Goal: Transaction & Acquisition: Purchase product/service

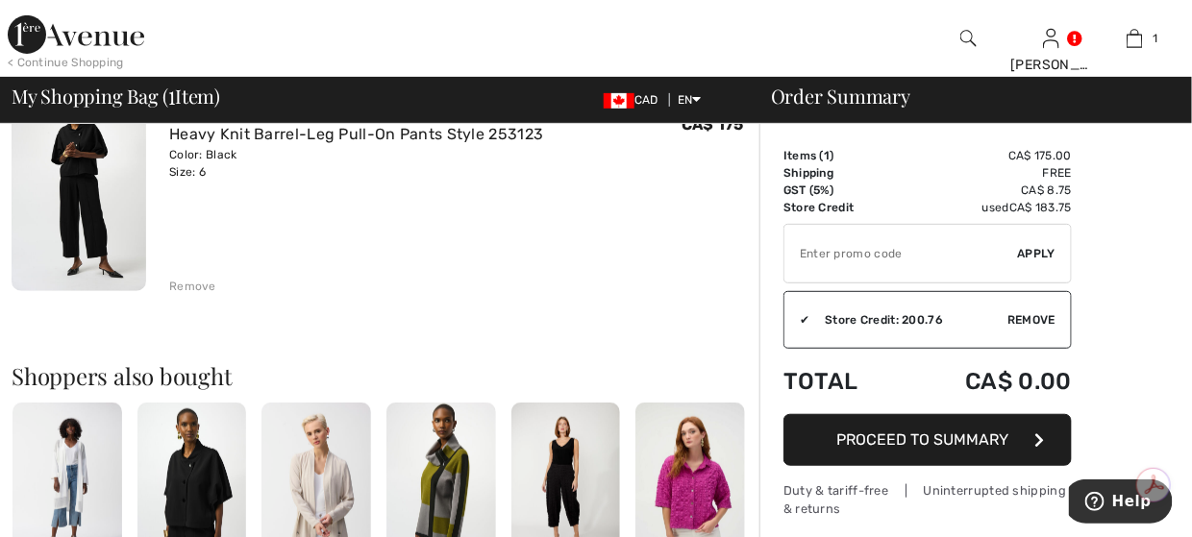
scroll to position [96, 0]
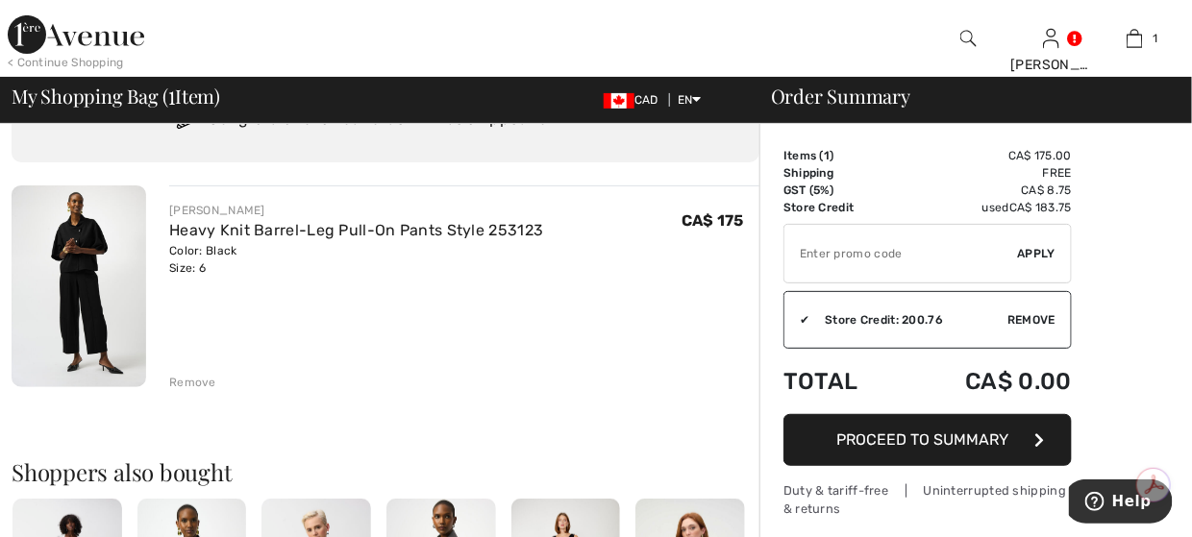
click at [29, 25] on img at bounding box center [76, 34] width 137 height 38
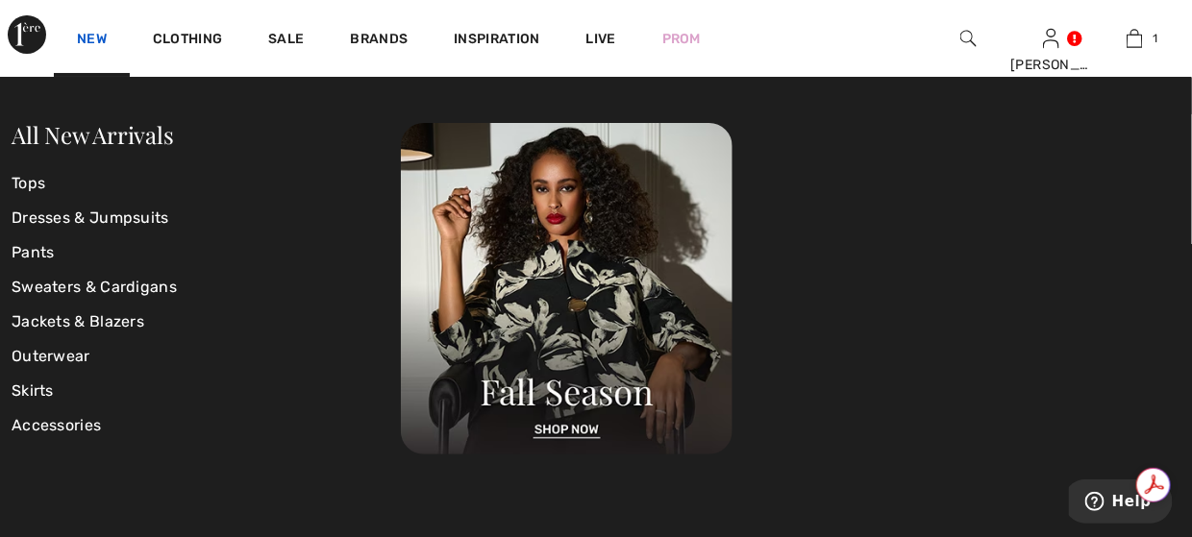
click at [103, 42] on link "New" at bounding box center [92, 41] width 30 height 20
click at [107, 141] on link "All New Arrivals" at bounding box center [93, 134] width 162 height 31
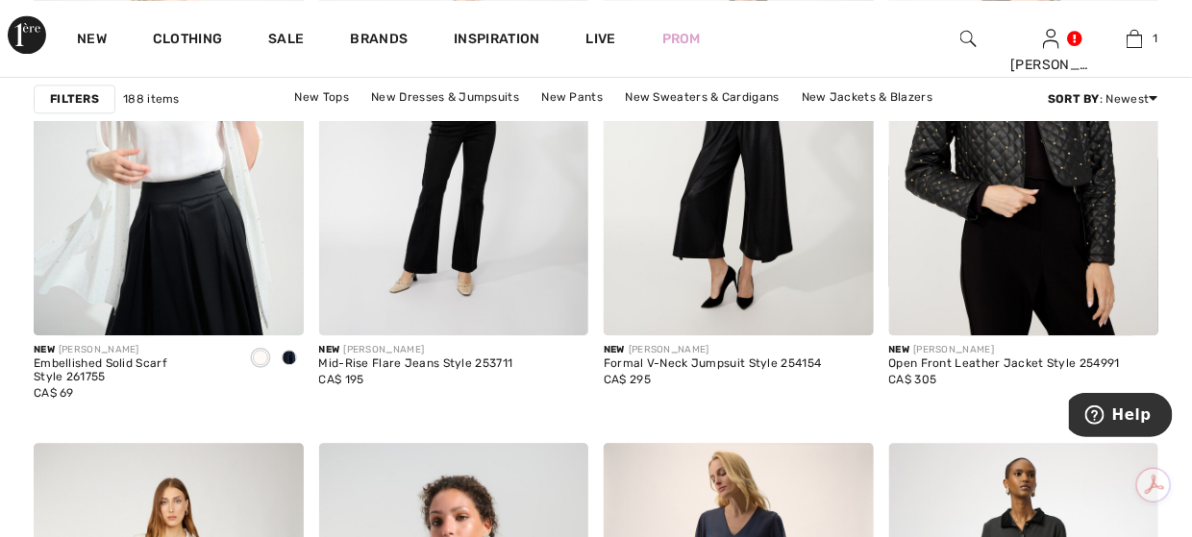
scroll to position [1442, 0]
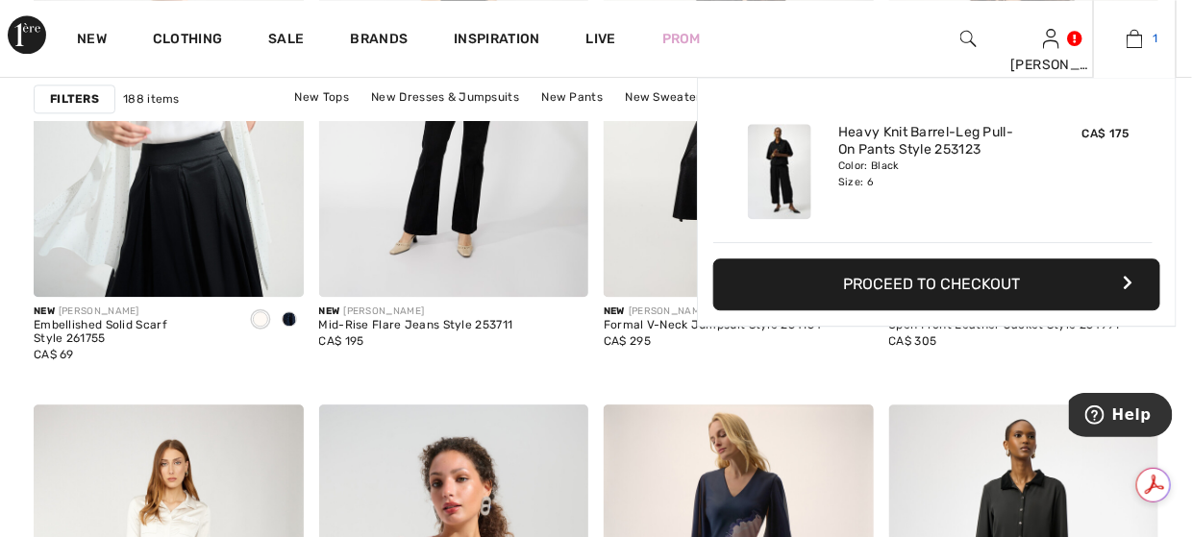
click at [1134, 44] on img at bounding box center [1135, 38] width 16 height 23
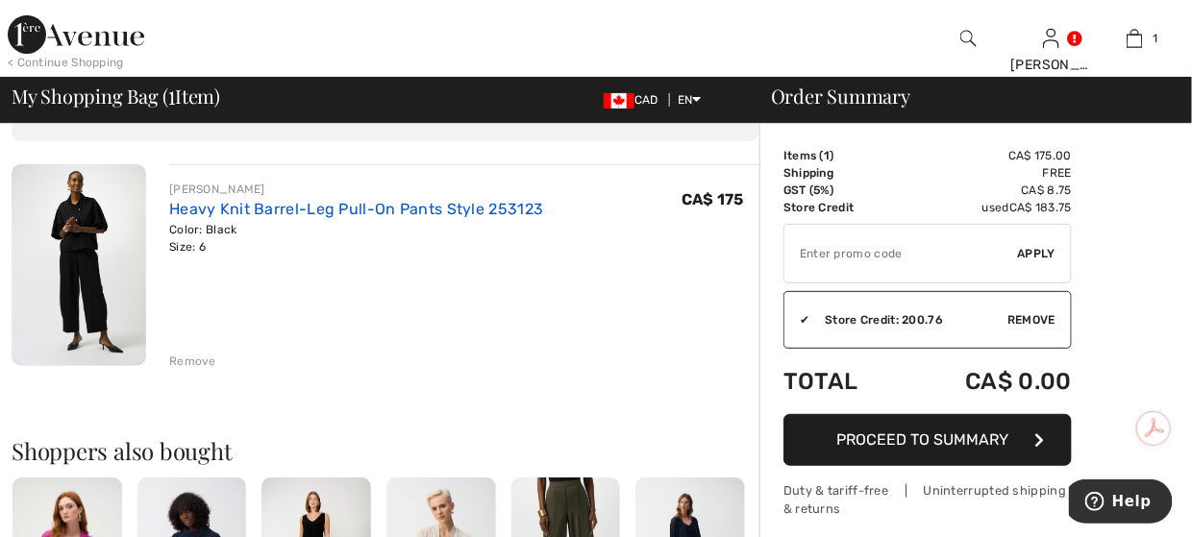
scroll to position [96, 0]
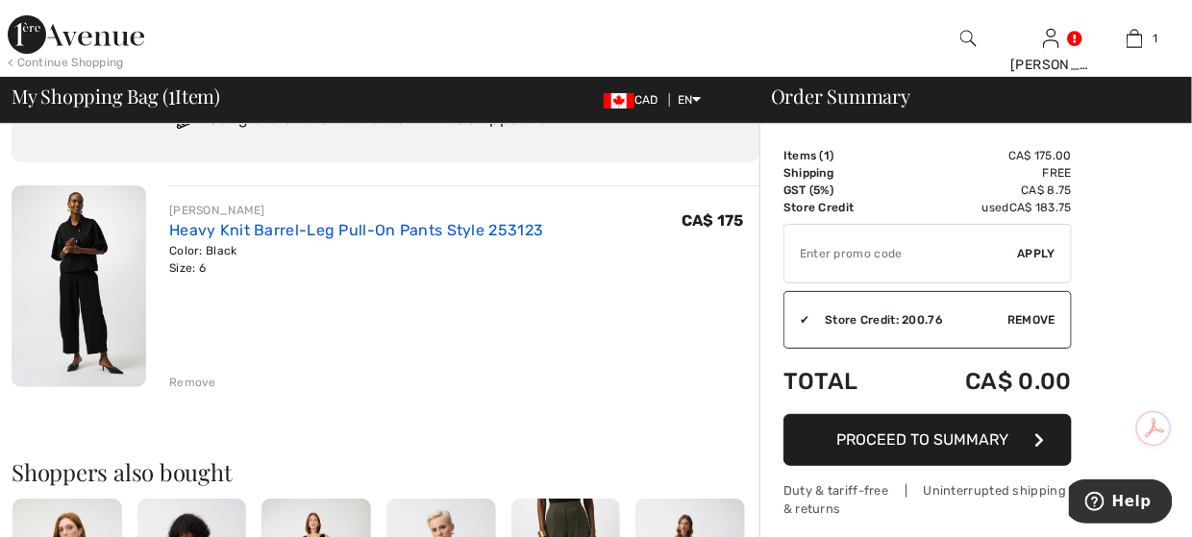
click at [205, 228] on link "Heavy Knit Barrel-Leg Pull-On Pants Style 253123" at bounding box center [356, 230] width 374 height 18
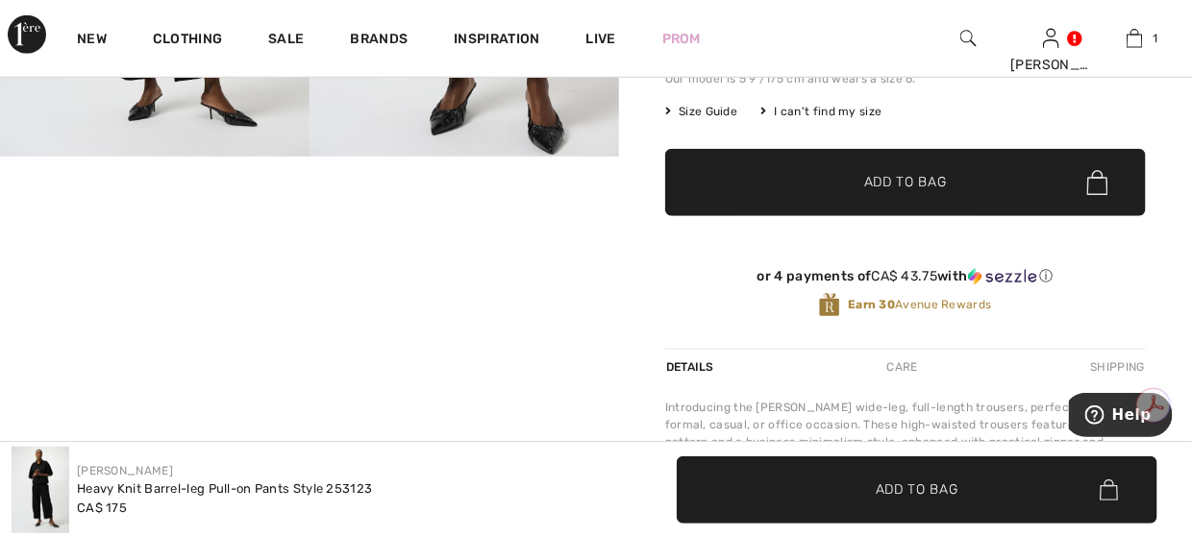
scroll to position [385, 0]
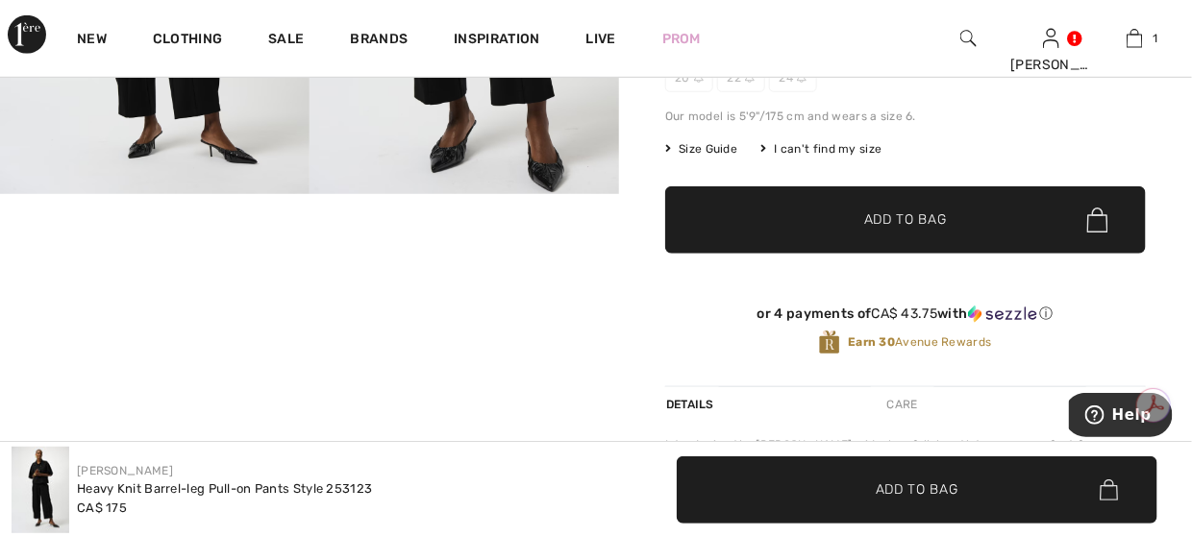
click at [121, 297] on video "Your browser does not support the video tag." at bounding box center [103, 245] width 207 height 103
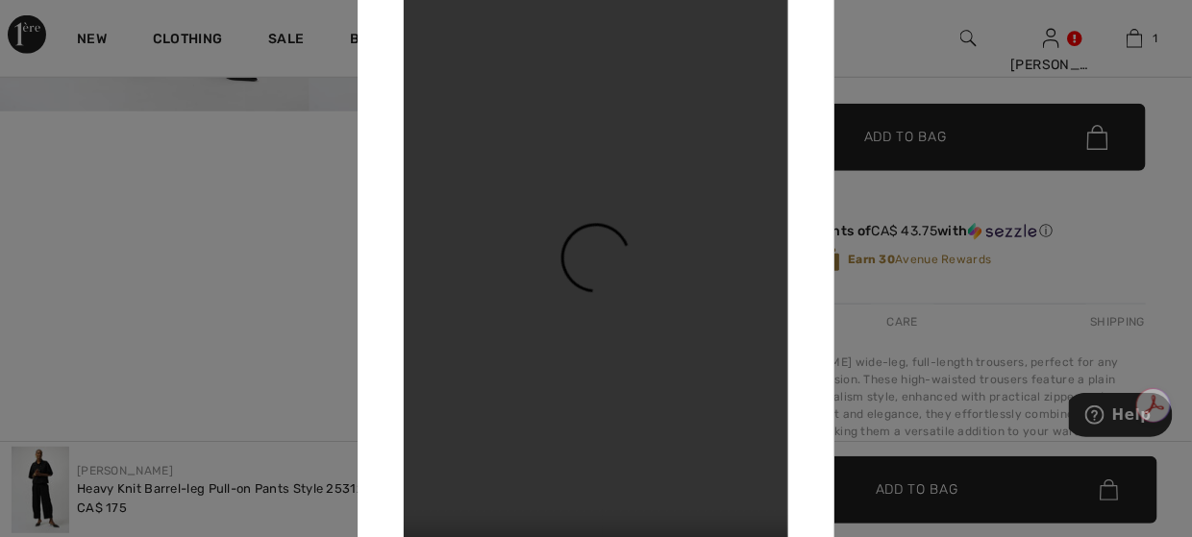
scroll to position [577, 0]
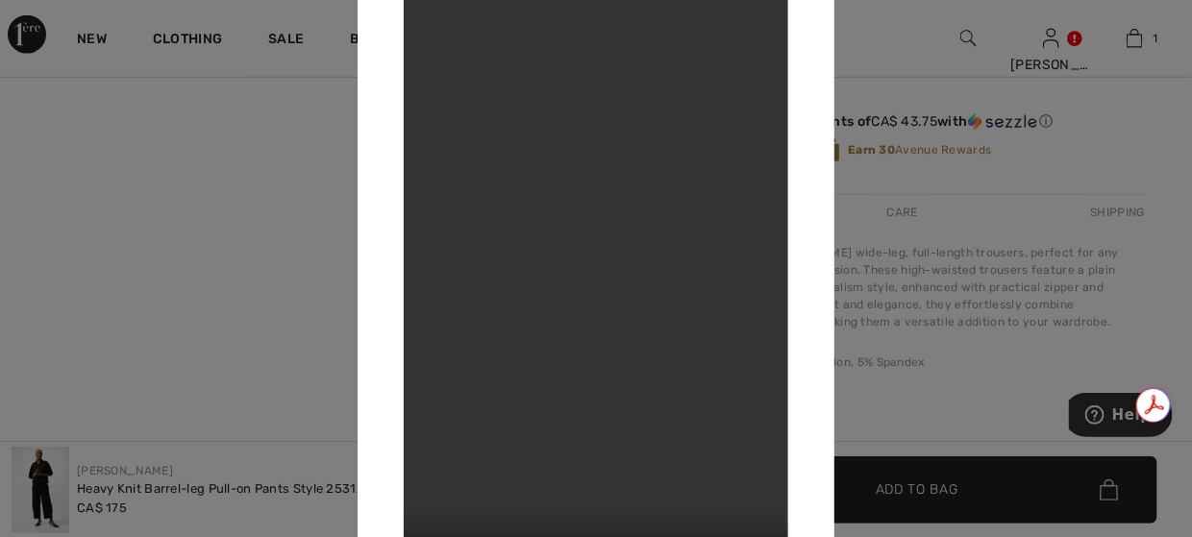
click at [951, 215] on div at bounding box center [596, 268] width 1192 height 537
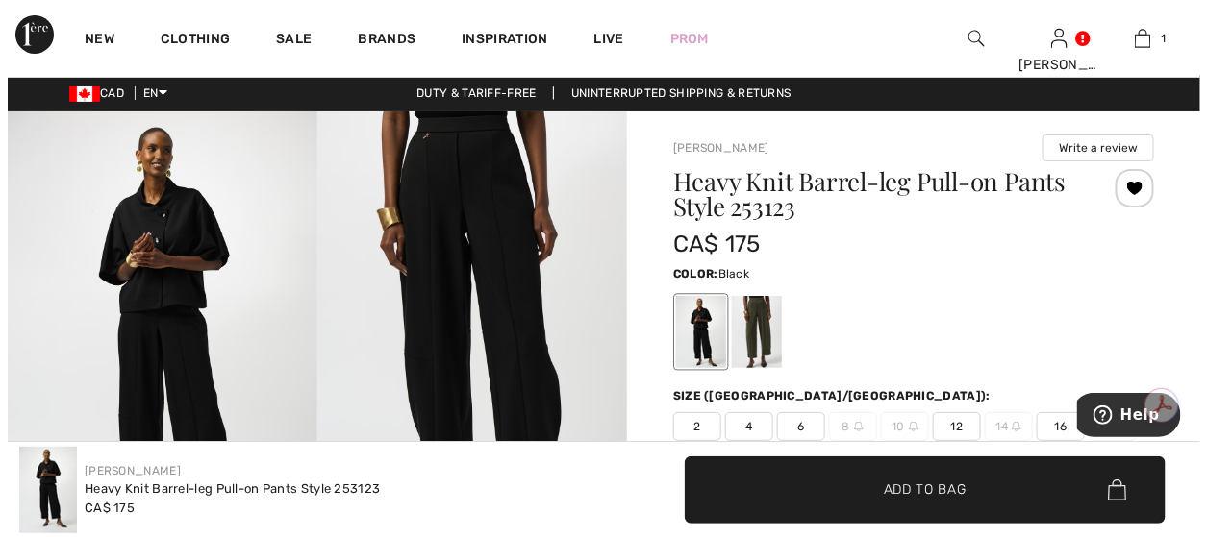
scroll to position [0, 0]
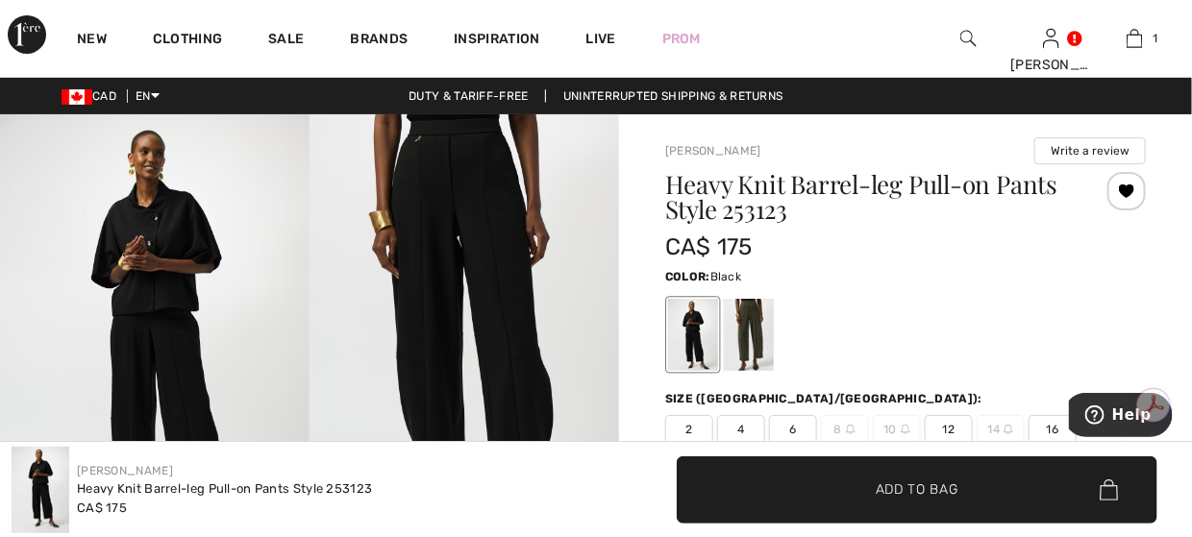
click at [433, 252] on img at bounding box center [465, 346] width 310 height 464
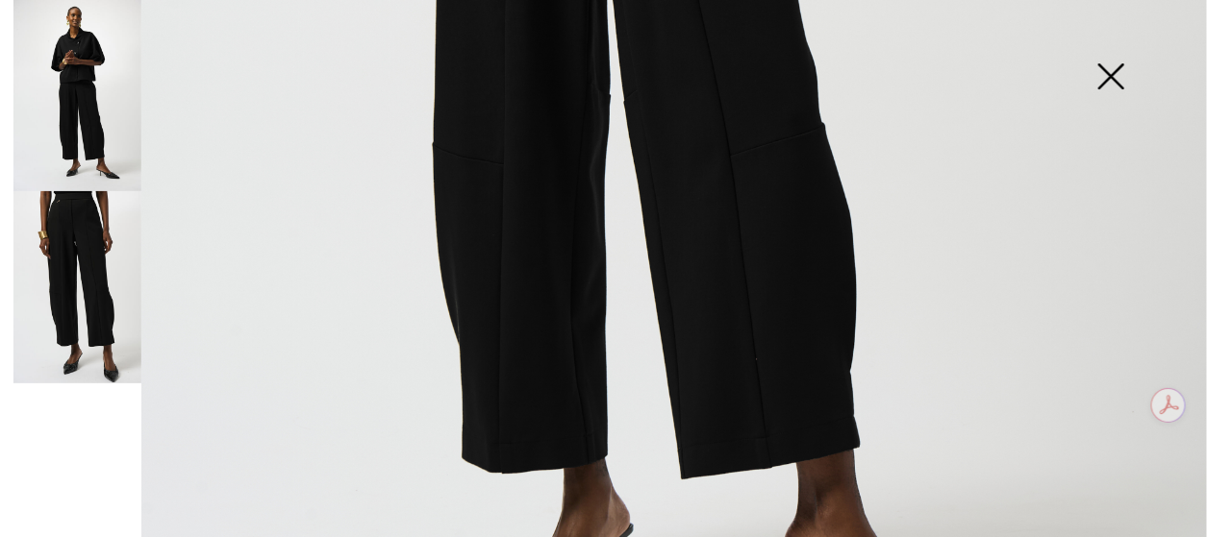
scroll to position [1249, 0]
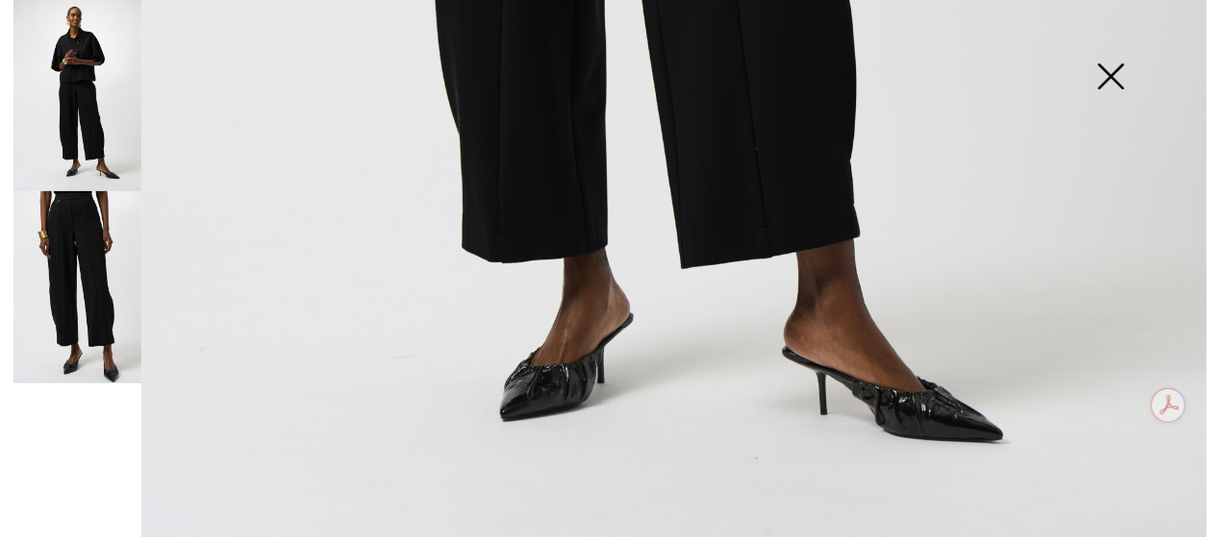
click at [83, 270] on img at bounding box center [77, 287] width 128 height 192
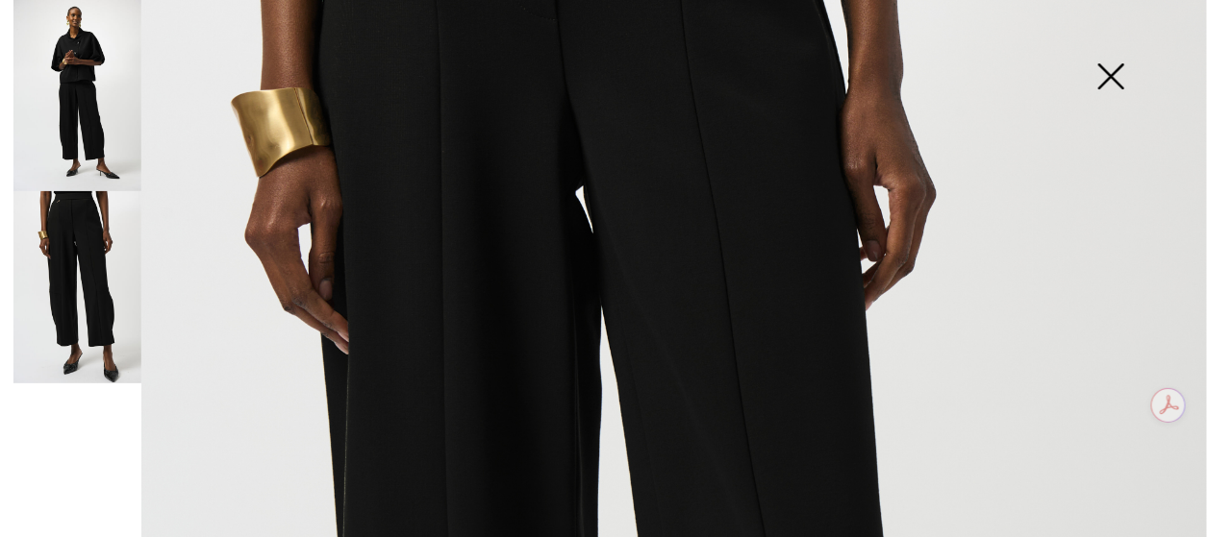
scroll to position [0, 0]
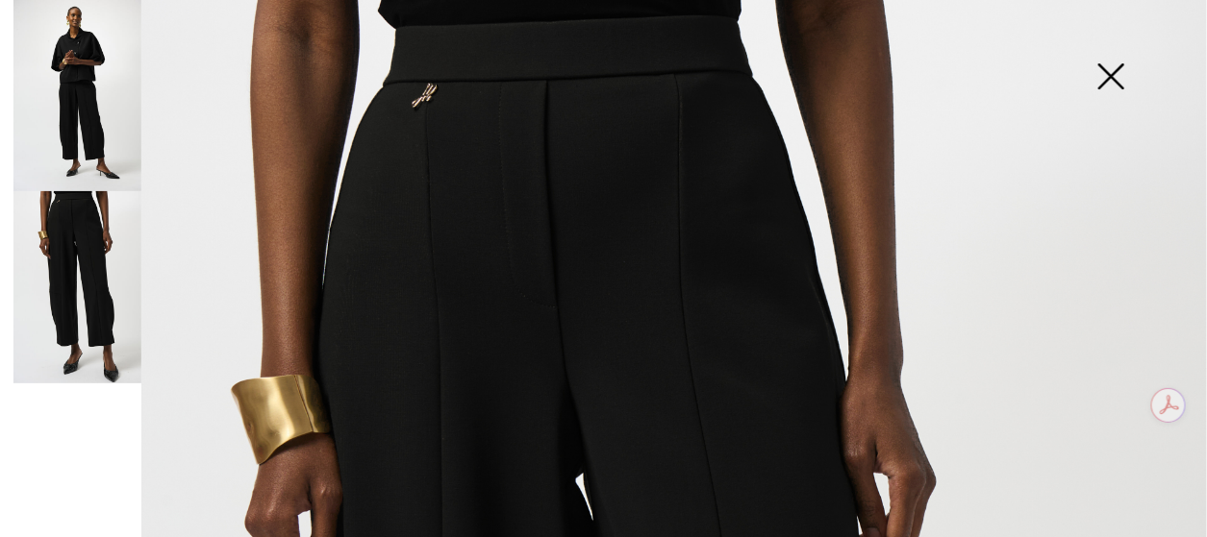
click at [76, 93] on img at bounding box center [77, 95] width 128 height 191
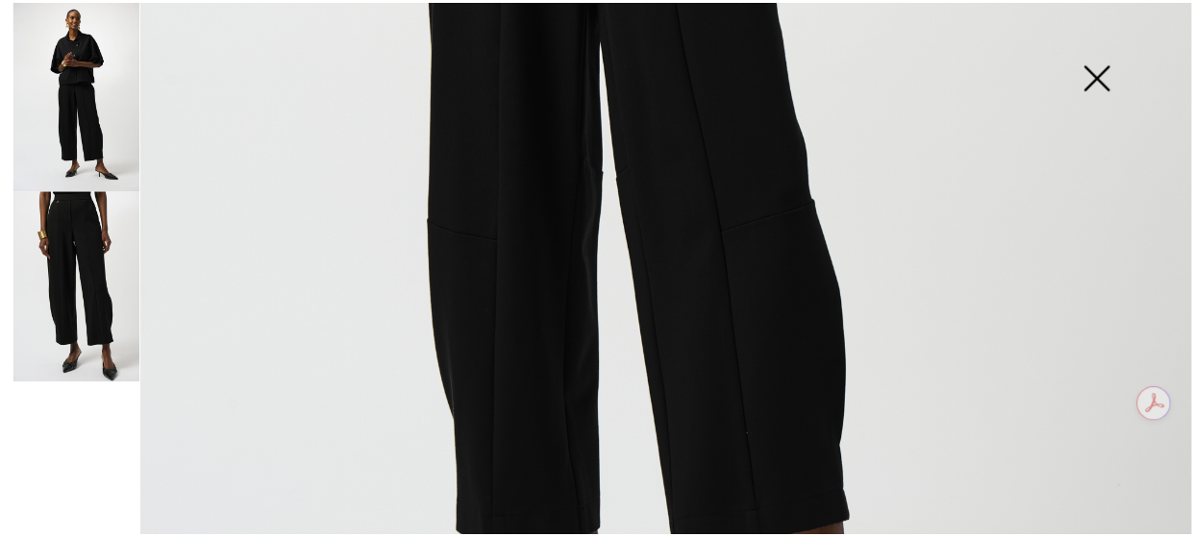
scroll to position [1249, 0]
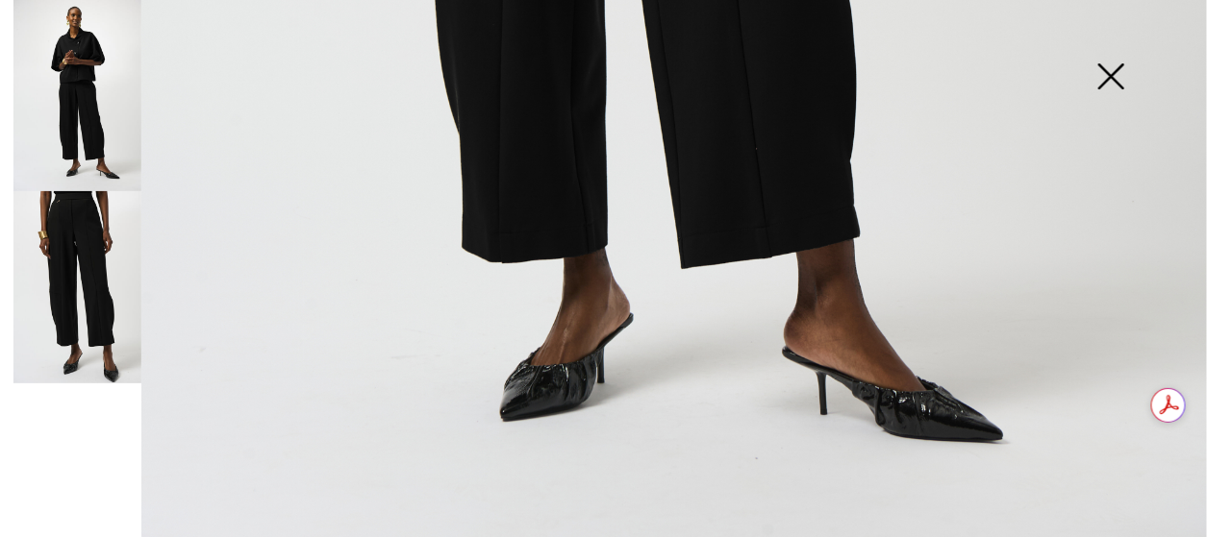
click at [1113, 71] on img at bounding box center [1110, 78] width 96 height 99
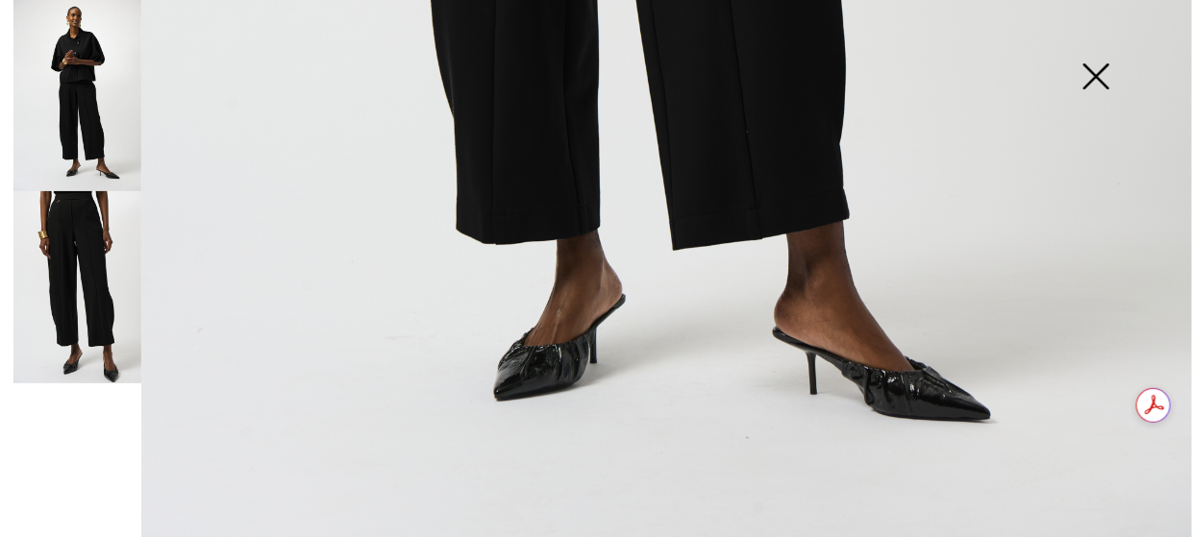
scroll to position [1228, 0]
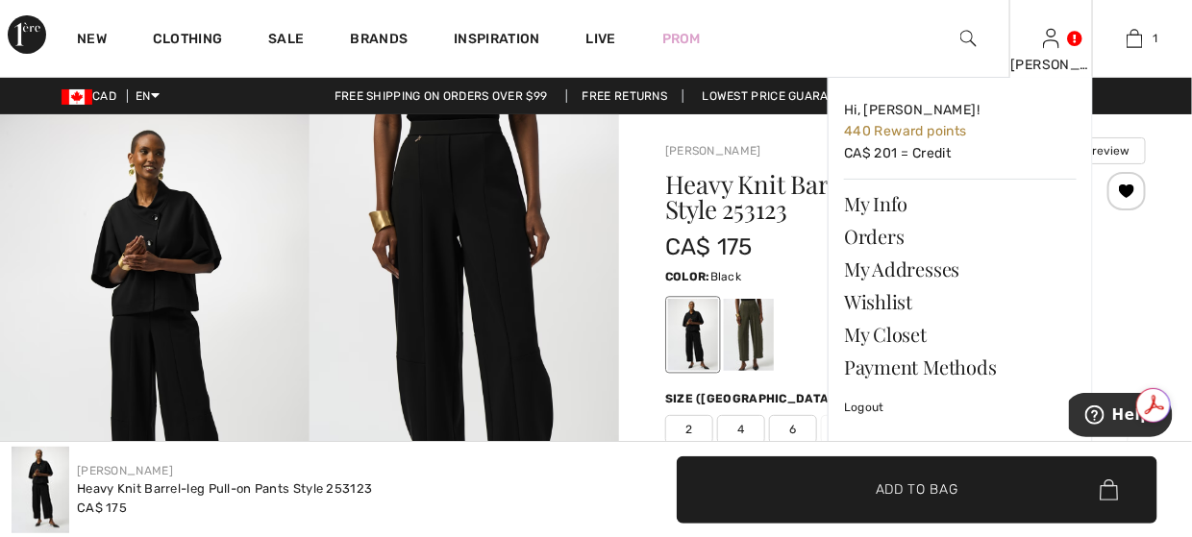
click at [1058, 50] on div "[PERSON_NAME] Hi, [PERSON_NAME]! 440 Reward points CA$ 201 = Credit My Info Ord…" at bounding box center [1052, 38] width 84 height 77
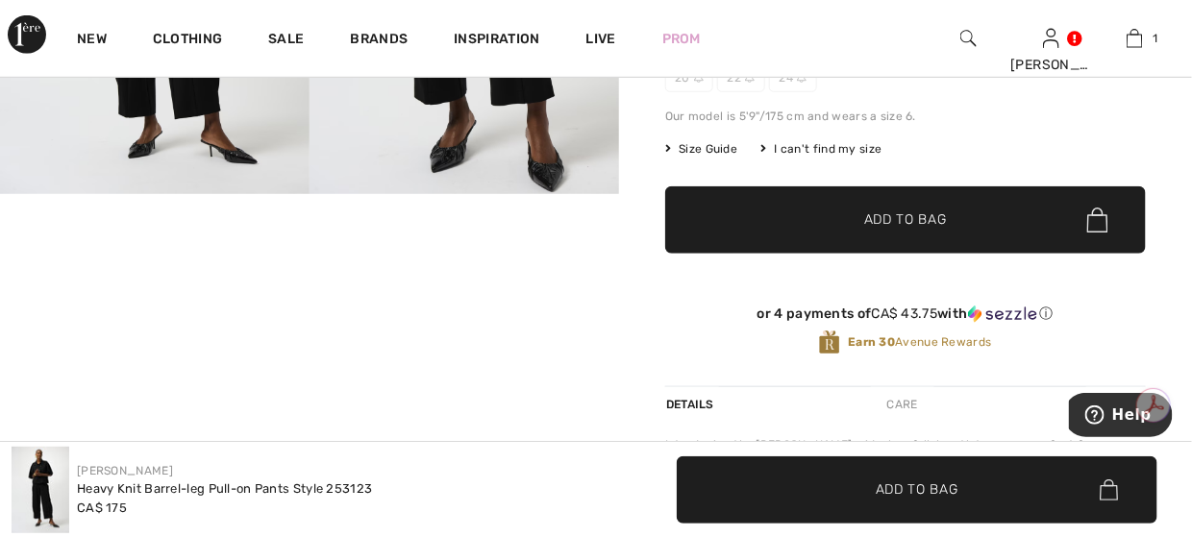
scroll to position [673, 0]
